Goal: Information Seeking & Learning: Understand process/instructions

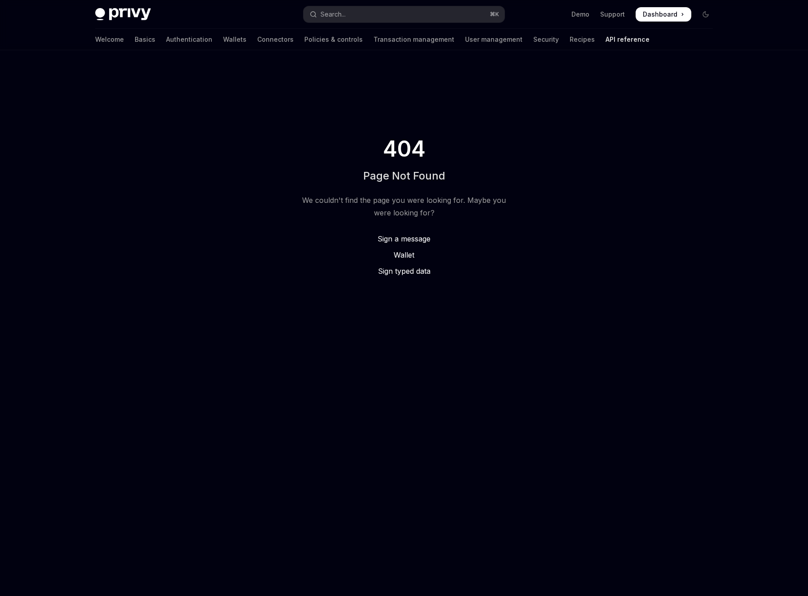
click at [605, 40] on link "API reference" at bounding box center [627, 40] width 44 height 22
type textarea "*"
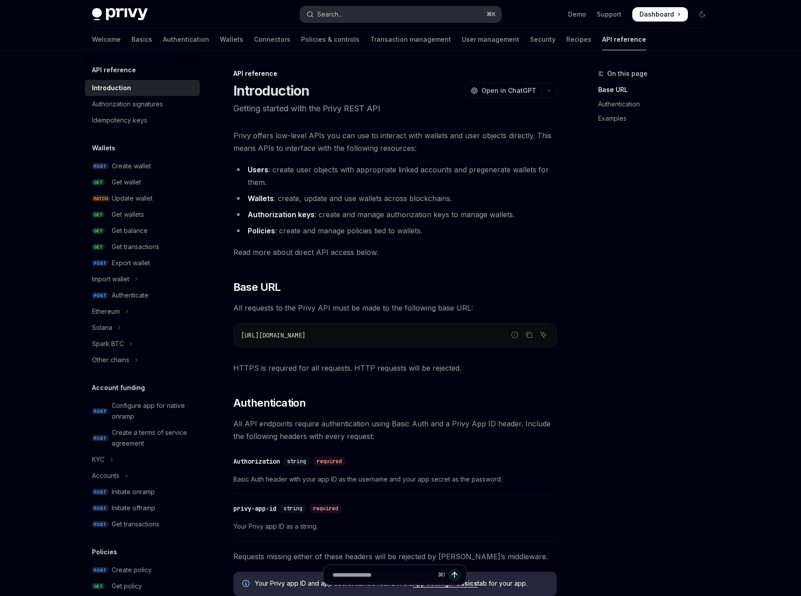
click at [376, 13] on button "Search... ⌘ K" at bounding box center [400, 14] width 201 height 16
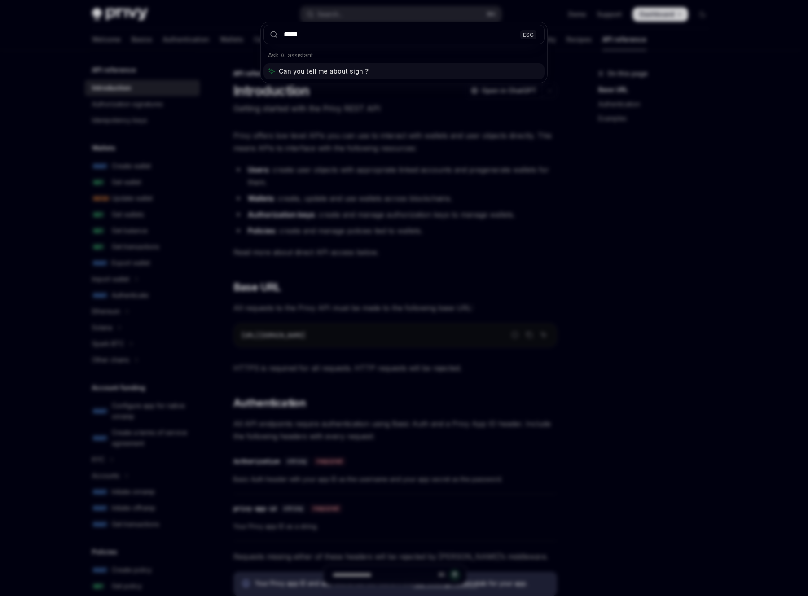
type input "****"
click at [232, 89] on div "**** ESC Ask AI assistant Can you tell me about sign ?" at bounding box center [404, 298] width 808 height 596
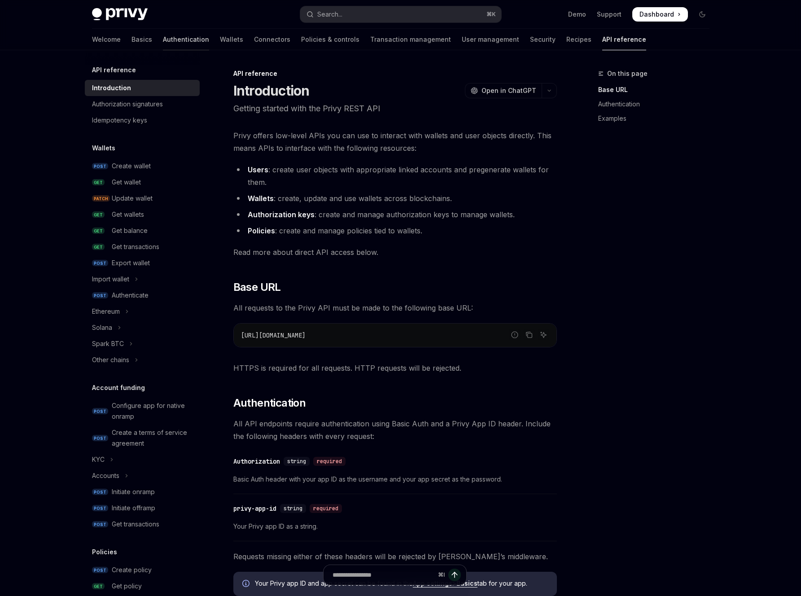
click at [163, 39] on link "Authentication" at bounding box center [186, 40] width 46 height 22
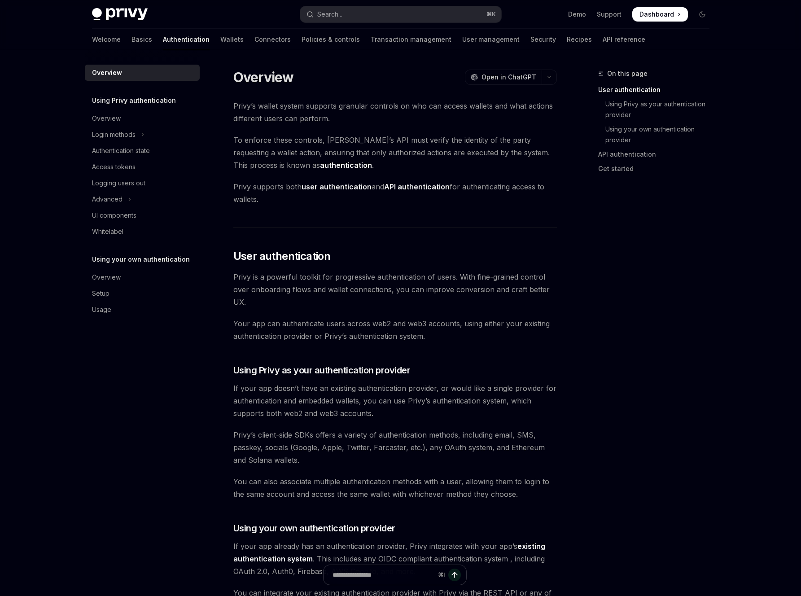
click at [203, 44] on div "Welcome Basics Authentication Wallets Connectors Policies & controls Transactio…" at bounding box center [368, 40] width 553 height 22
click at [220, 42] on link "Wallets" at bounding box center [231, 40] width 23 height 22
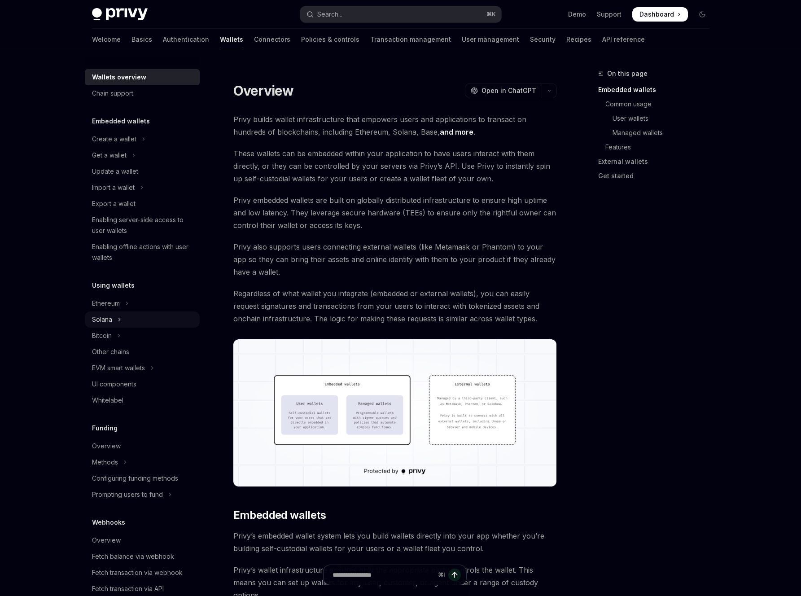
click at [131, 315] on button "Solana" at bounding box center [142, 319] width 115 height 16
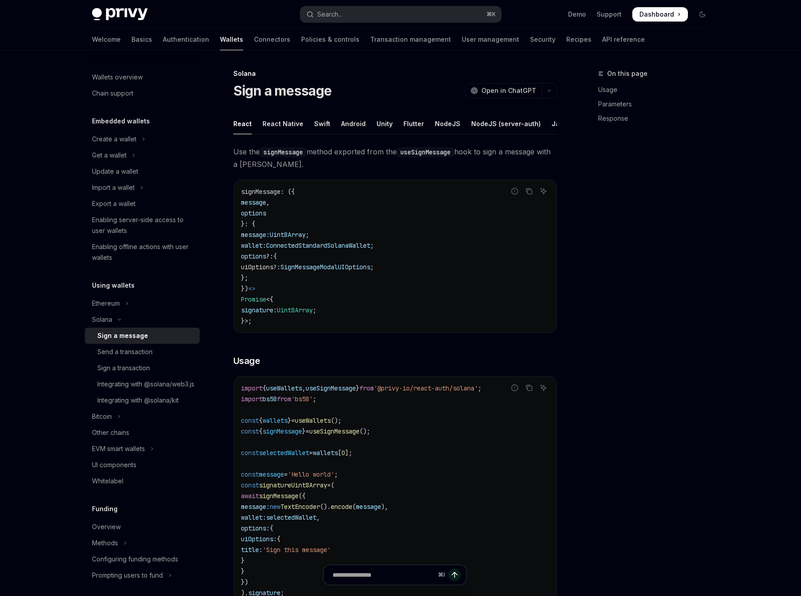
click at [136, 337] on div "Sign a message" at bounding box center [122, 335] width 51 height 11
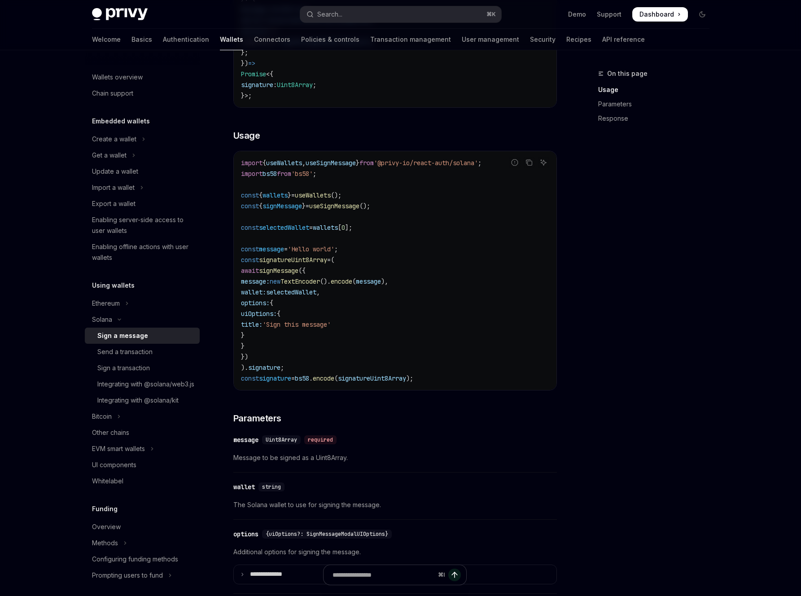
click at [455, 266] on code "import { useWallets , useSignMessage } from '@privy-io/react-auth/solana' ; imp…" at bounding box center [395, 270] width 308 height 226
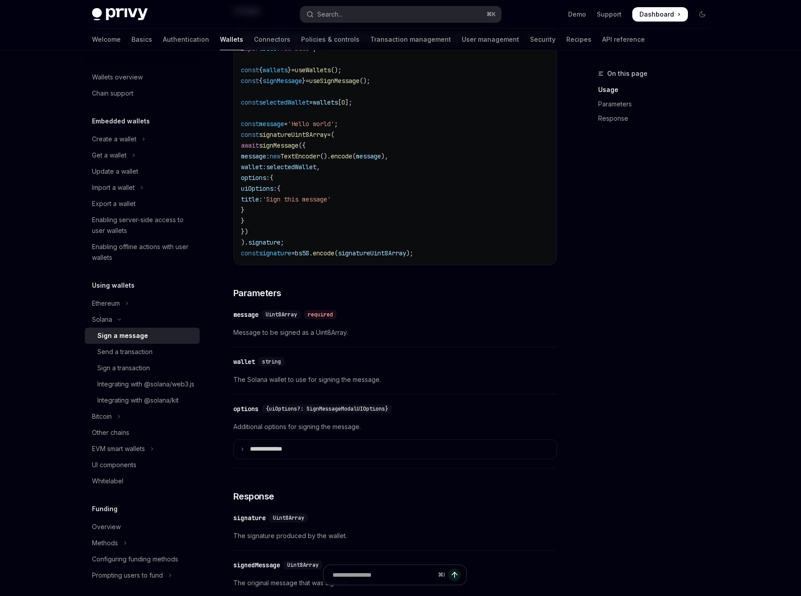
scroll to position [508, 0]
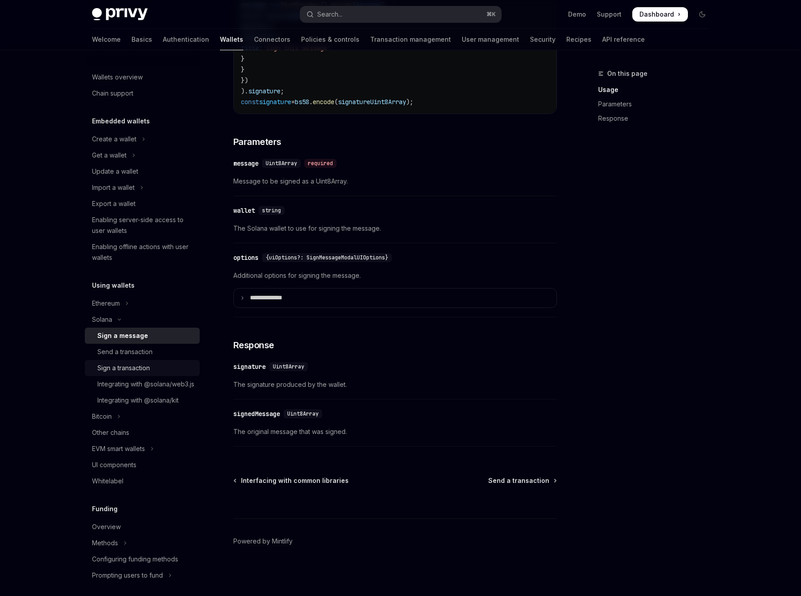
click at [121, 370] on div "Sign a transaction" at bounding box center [123, 368] width 52 height 11
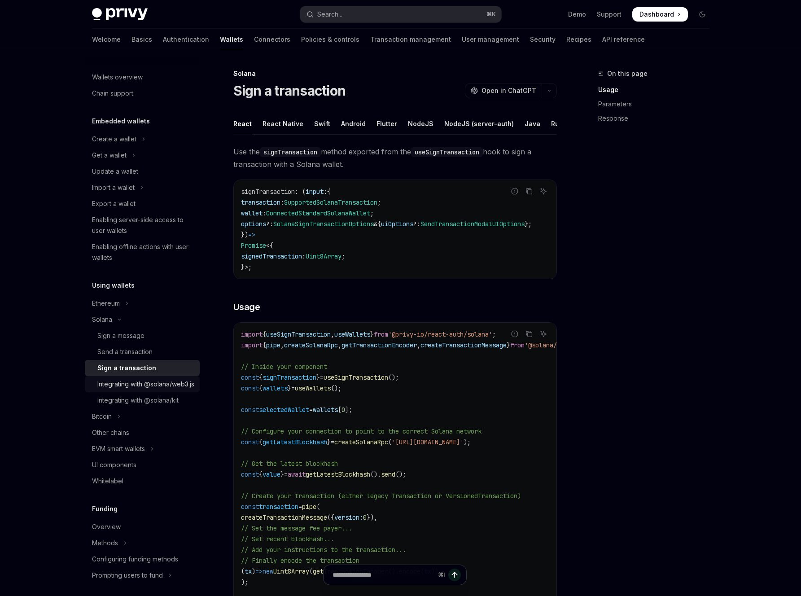
click at [136, 389] on div "Integrating with @solana/web3.js" at bounding box center [145, 384] width 97 height 11
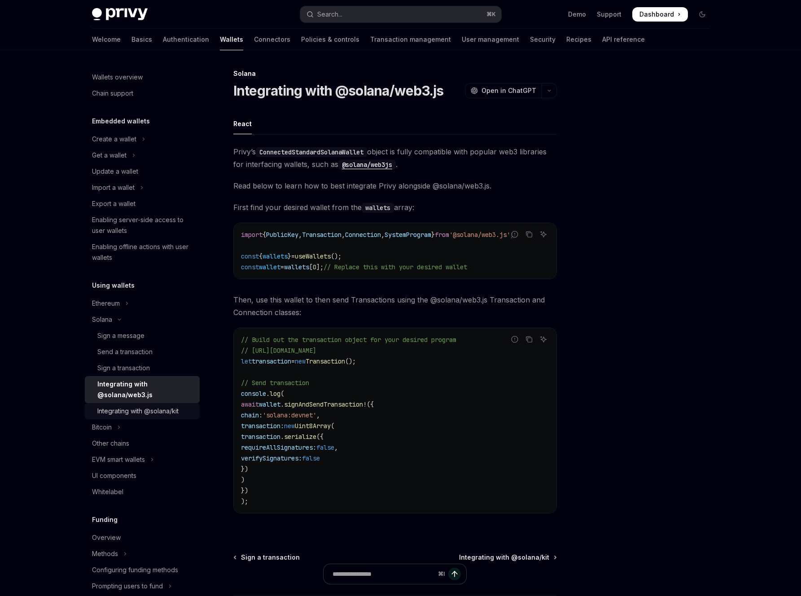
click at [139, 407] on div "Integrating with @solana/kit" at bounding box center [137, 411] width 81 height 11
click at [176, 342] on link "Sign a message" at bounding box center [147, 336] width 115 height 16
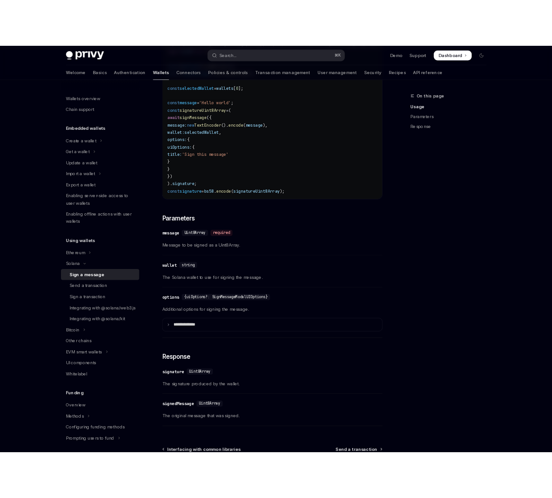
scroll to position [508, 0]
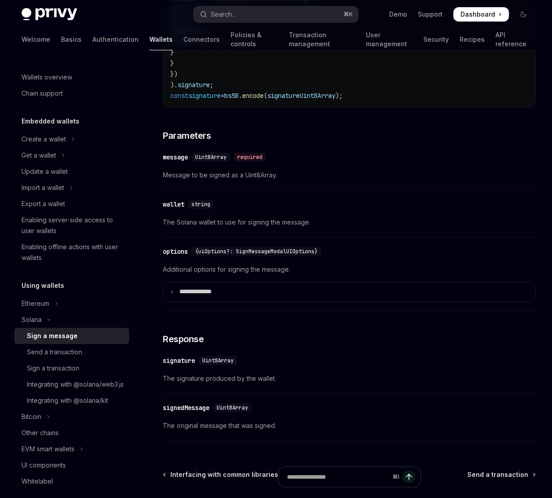
click at [72, 336] on div "Sign a message" at bounding box center [52, 335] width 51 height 11
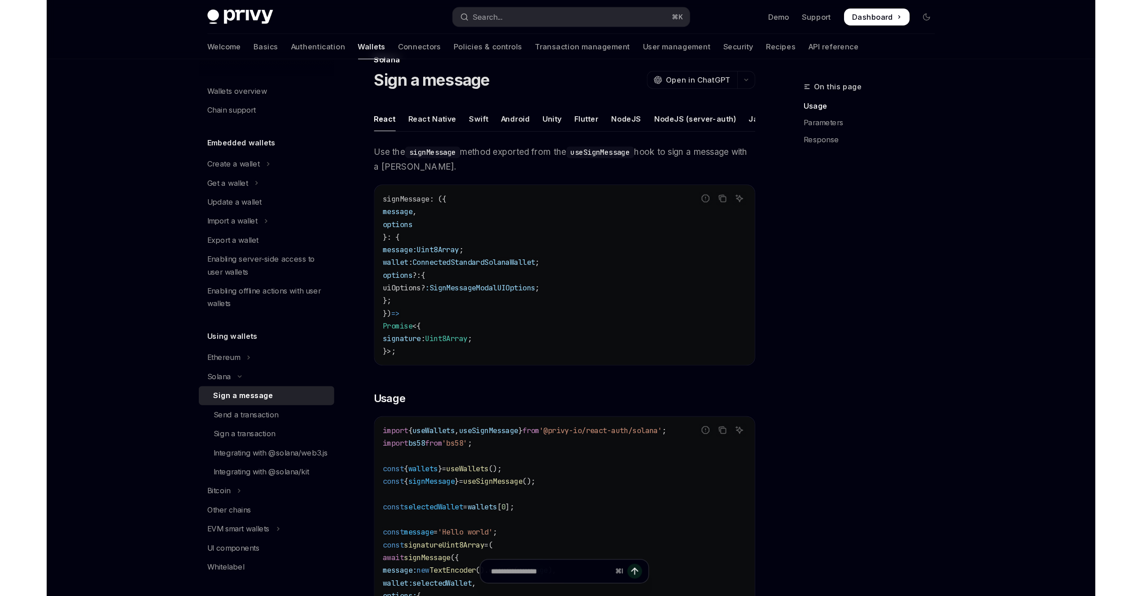
scroll to position [119, 0]
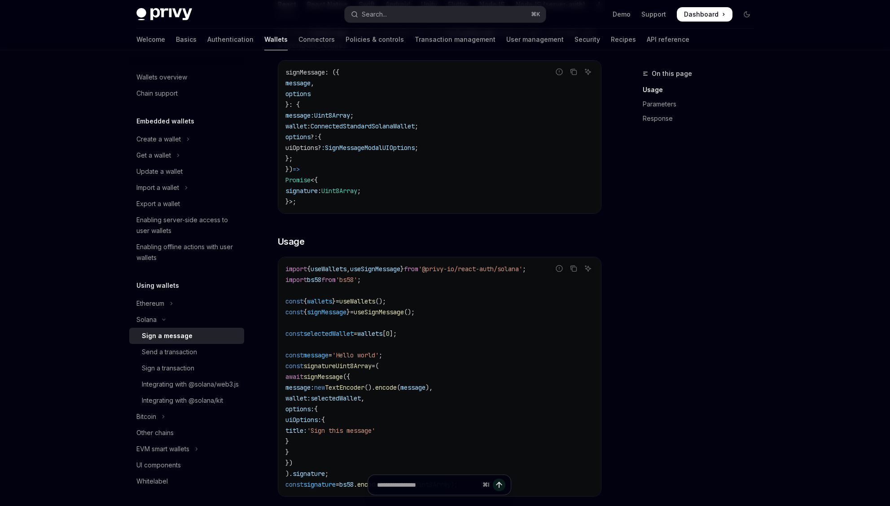
click at [422, 267] on div "import { useWallets , useSignMessage } from '@privy-io/react-auth/solana' ; imp…" at bounding box center [439, 376] width 323 height 239
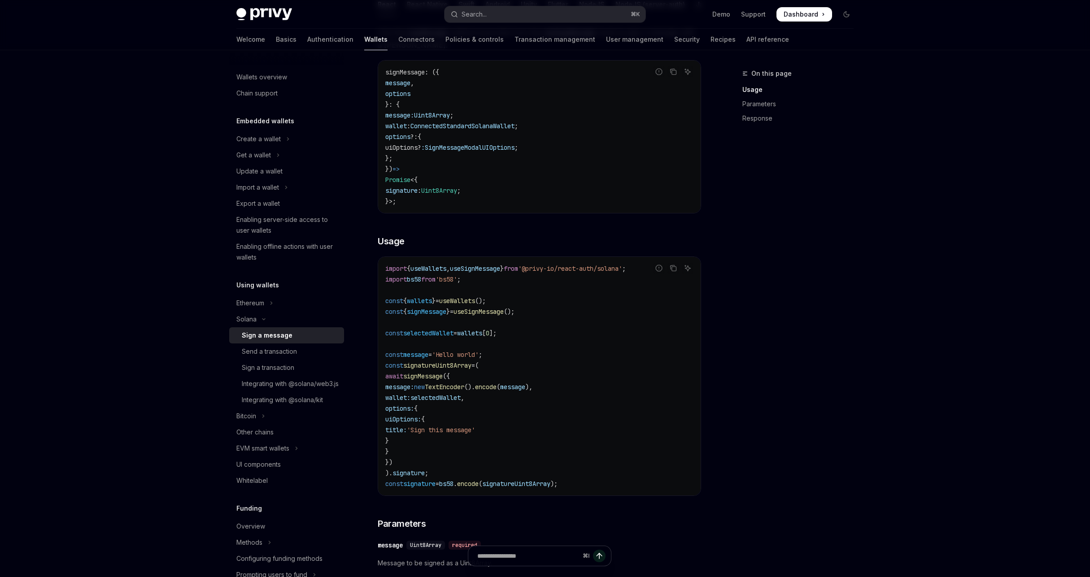
type textarea "*"
